Goal: Task Accomplishment & Management: Use online tool/utility

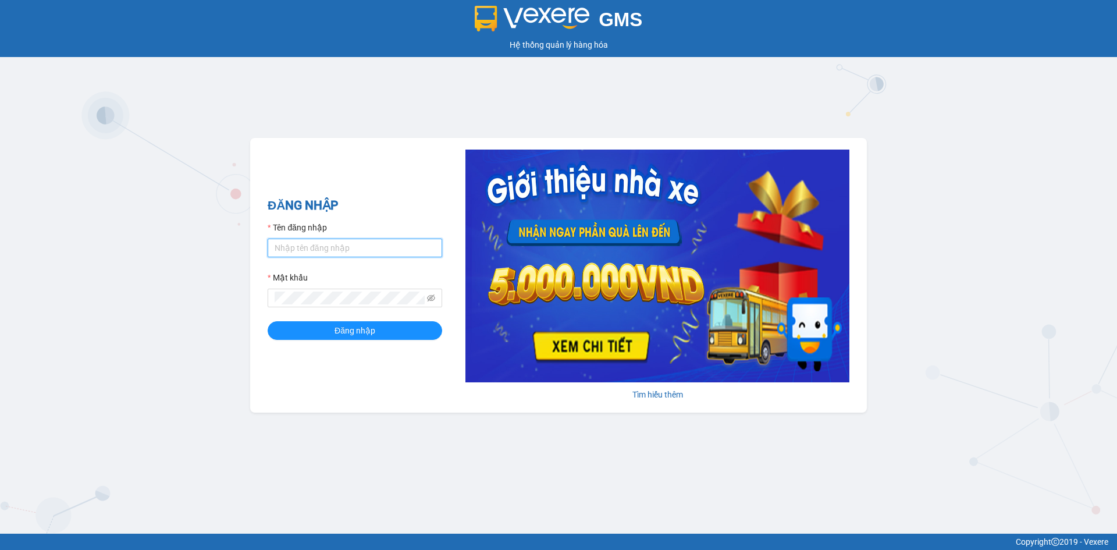
click at [344, 241] on input "Tên đăng nhập" at bounding box center [355, 247] width 174 height 19
type input "hongphuc.tienoanh"
click at [268, 321] on button "Đăng nhập" at bounding box center [355, 330] width 174 height 19
